Goal: Task Accomplishment & Management: Manage account settings

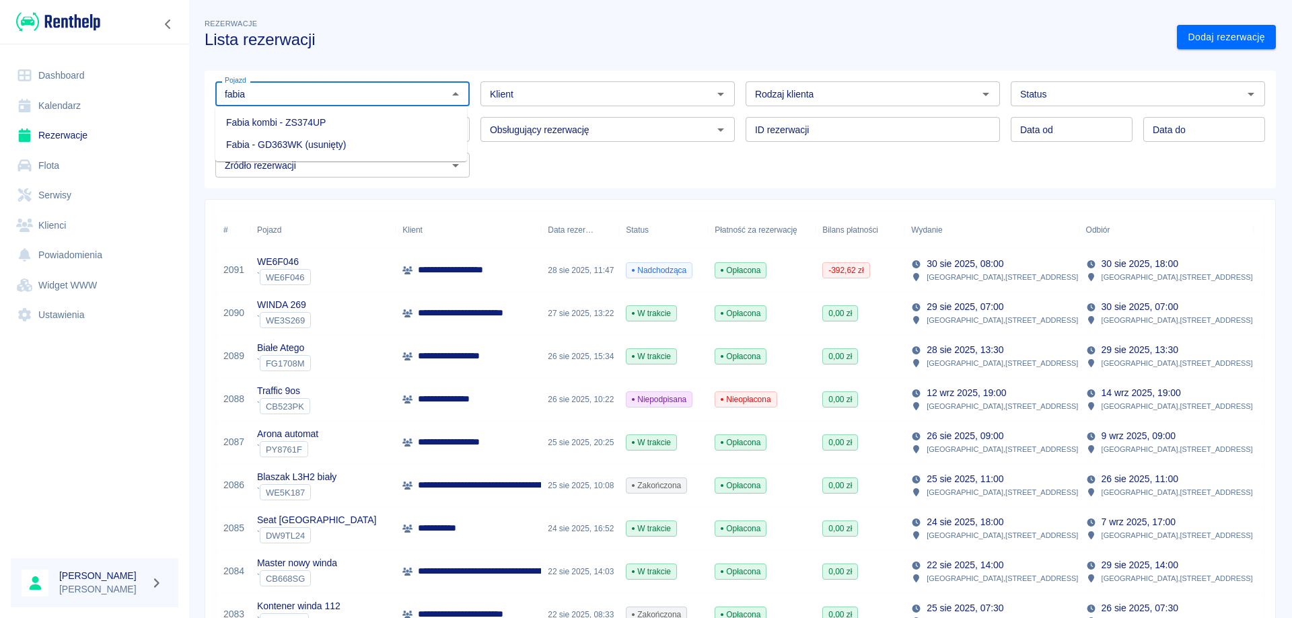
click at [354, 112] on li "Fabia kombi - ZS374UP" at bounding box center [341, 123] width 252 height 22
type input "Fabia kombi - ZS374UP"
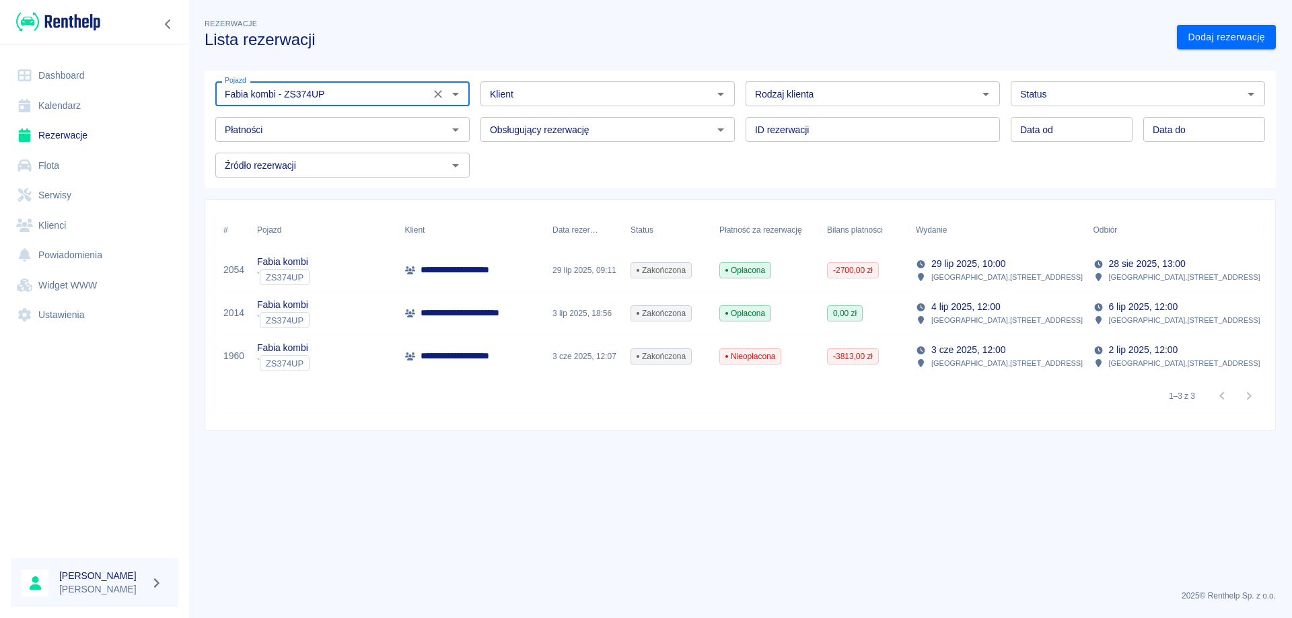
click at [475, 277] on p "**********" at bounding box center [467, 270] width 92 height 14
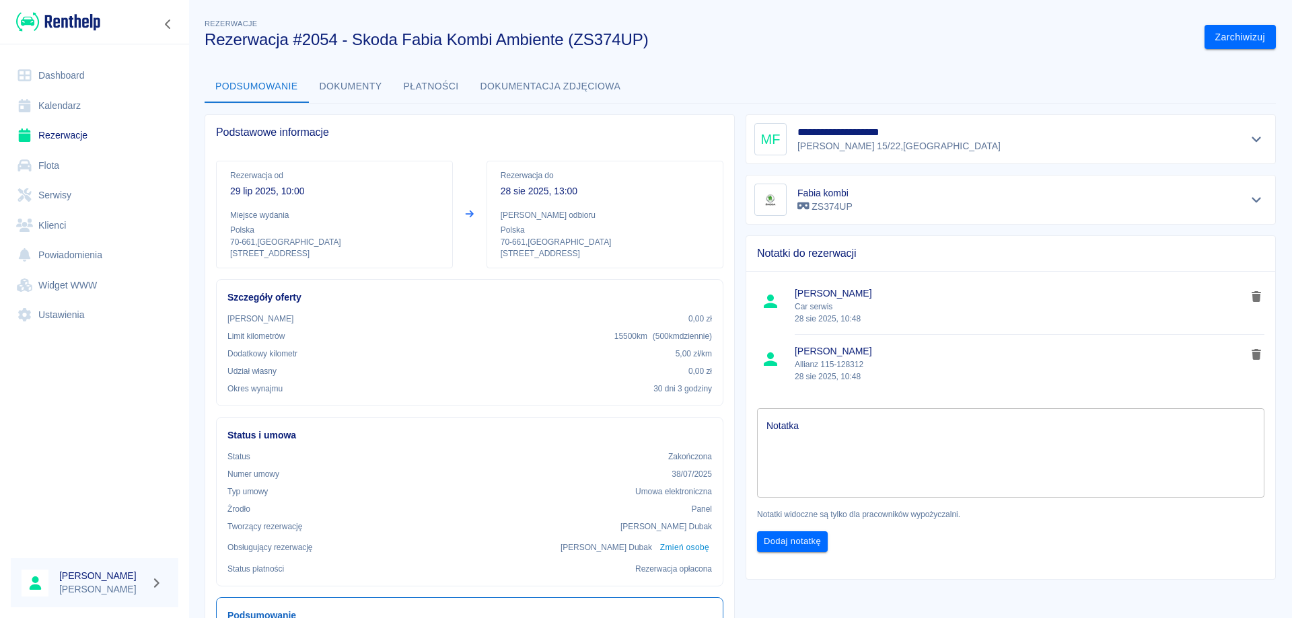
click at [339, 83] on button "Dokumenty" at bounding box center [351, 87] width 84 height 32
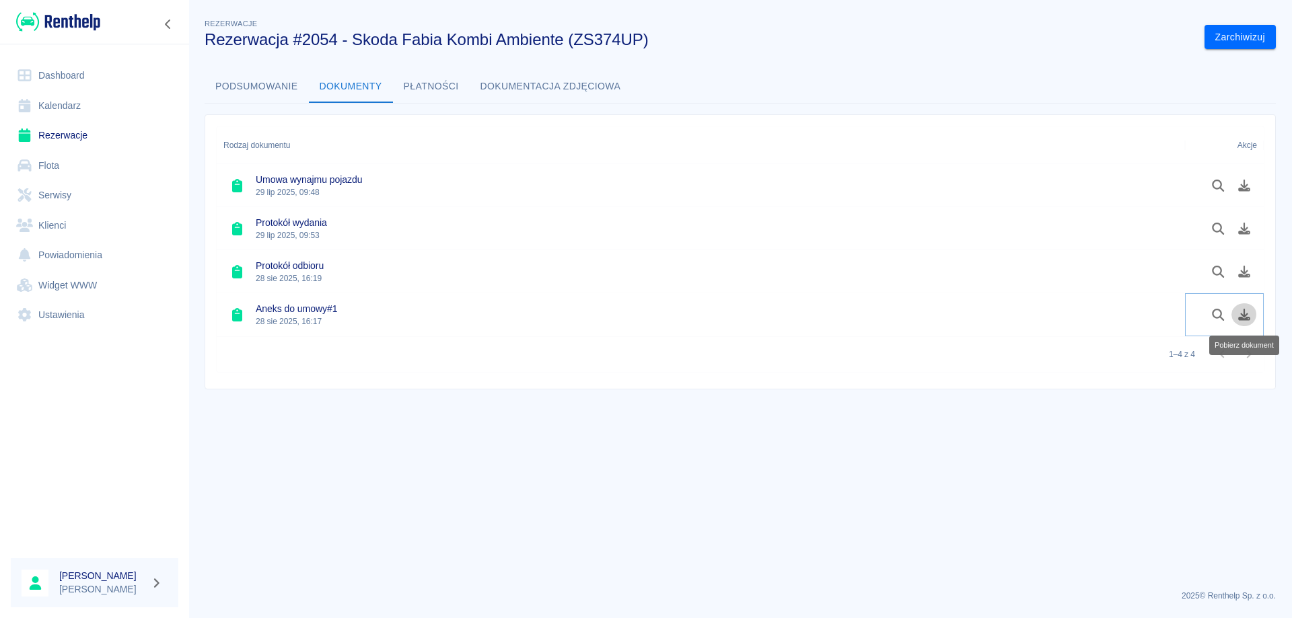
click at [1249, 318] on icon "Pobierz dokument" at bounding box center [1244, 315] width 12 height 12
click at [1242, 275] on icon "Pobierz dokument" at bounding box center [1244, 272] width 12 height 12
click at [52, 133] on link "Rezerwacje" at bounding box center [95, 135] width 168 height 30
